Goal: Transaction & Acquisition: Purchase product/service

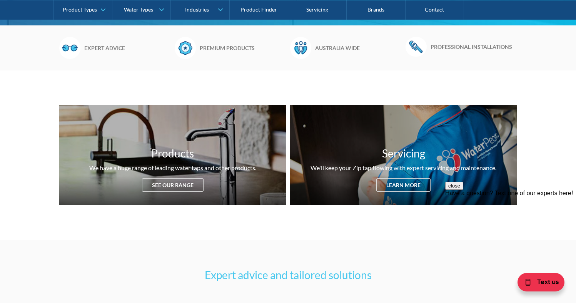
scroll to position [230, 0]
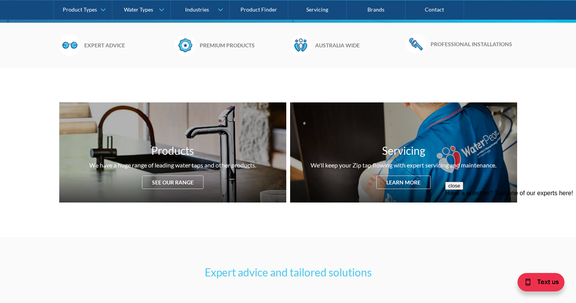
click at [463, 190] on button "close" at bounding box center [454, 186] width 18 height 8
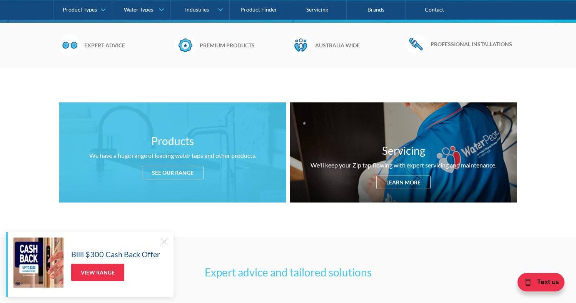
click at [190, 187] on div "Products We have a huge range of leading water taps and other products. See our…" at bounding box center [172, 152] width 227 height 100
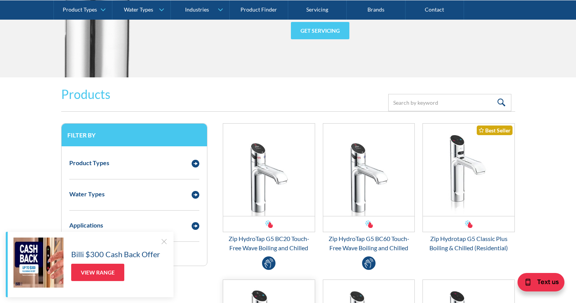
scroll to position [954, 0]
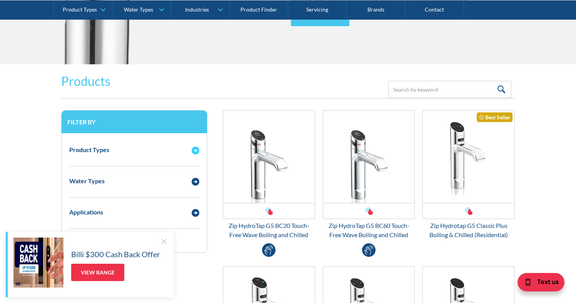
click at [194, 149] on img "Email Form 3" at bounding box center [196, 151] width 8 height 8
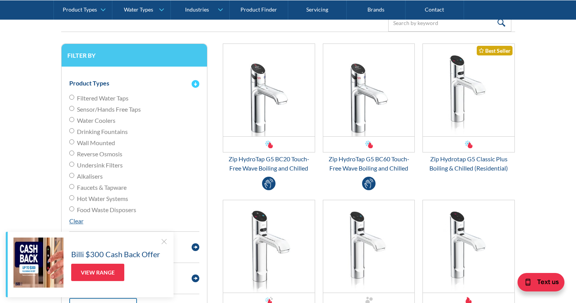
scroll to position [1023, 0]
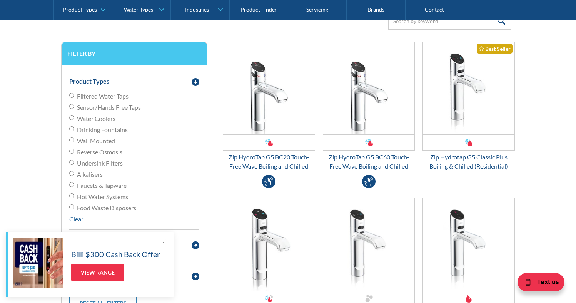
click at [72, 95] on input "Filtered Water Taps" at bounding box center [71, 95] width 5 height 5
radio input "true"
click at [71, 98] on input "Reverse Osmosis" at bounding box center [71, 95] width 5 height 5
radio input "true"
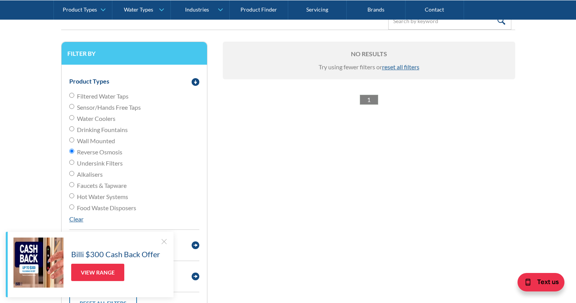
click at [71, 151] on input "Reverse Osmosis" at bounding box center [71, 151] width 5 height 5
click at [72, 95] on input "Filtered Water Taps" at bounding box center [71, 95] width 5 height 5
radio input "true"
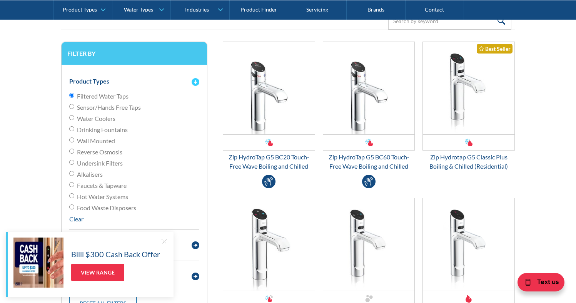
click at [194, 82] on img "Email Form 3" at bounding box center [196, 82] width 8 height 8
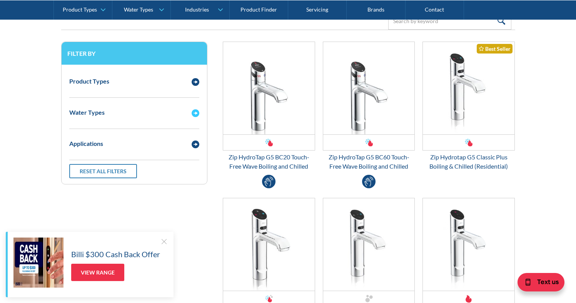
click at [197, 118] on div "Water Types" at bounding box center [134, 112] width 138 height 21
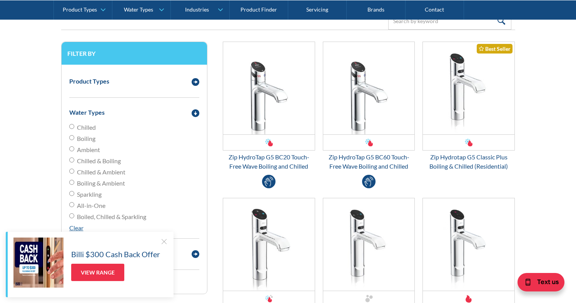
click at [74, 139] on label "Boiling" at bounding box center [134, 138] width 130 height 9
click at [74, 129] on input "Boiling" at bounding box center [71, 126] width 5 height 5
radio input "true"
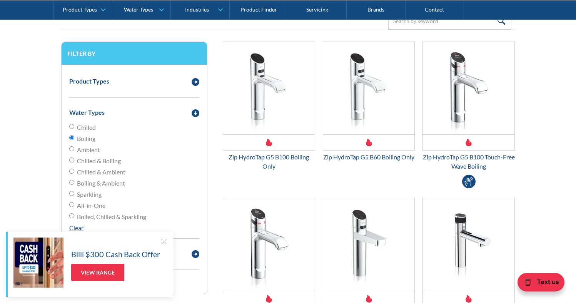
click at [72, 126] on input "Chilled" at bounding box center [71, 126] width 5 height 5
radio input "true"
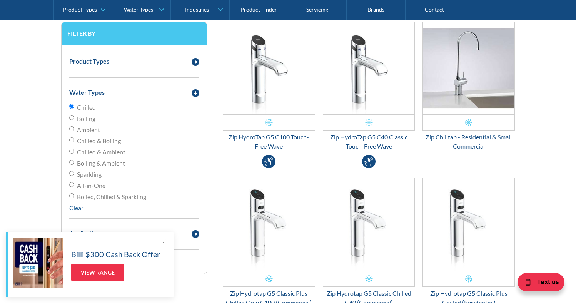
scroll to position [1048, 0]
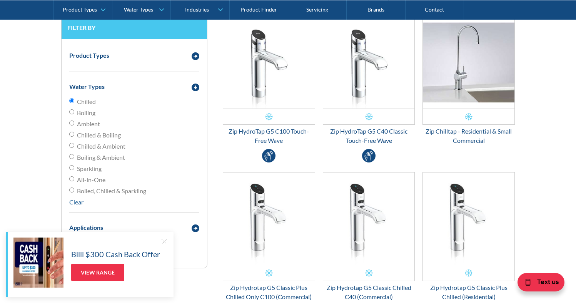
click at [70, 103] on input "Chilled & Boiling" at bounding box center [71, 100] width 5 height 5
radio input "true"
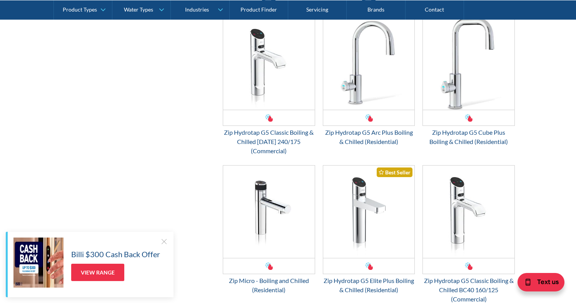
scroll to position [1364, 0]
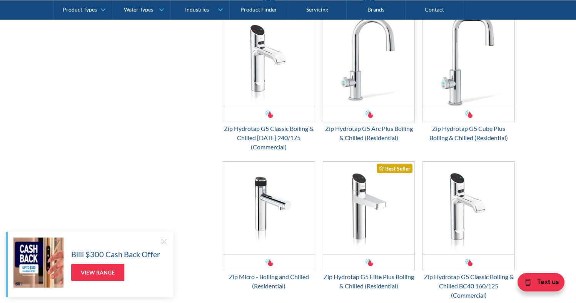
click at [371, 81] on img "Email Form 3" at bounding box center [369, 59] width 92 height 92
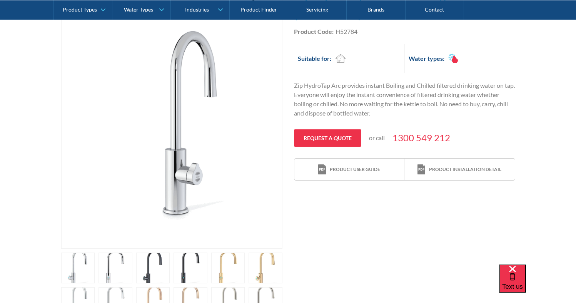
scroll to position [200, 0]
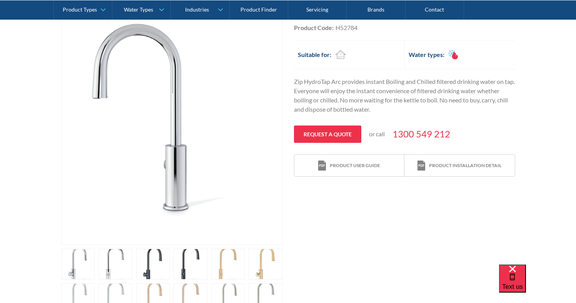
click at [95, 269] on link "open lightbox" at bounding box center [78, 264] width 34 height 31
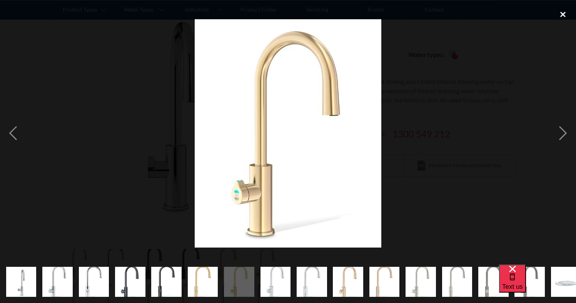
click at [559, 13] on div "close lightbox" at bounding box center [563, 14] width 26 height 17
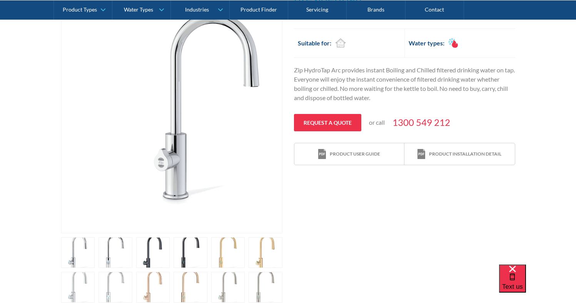
scroll to position [219, 0]
